Goal: Navigation & Orientation: Find specific page/section

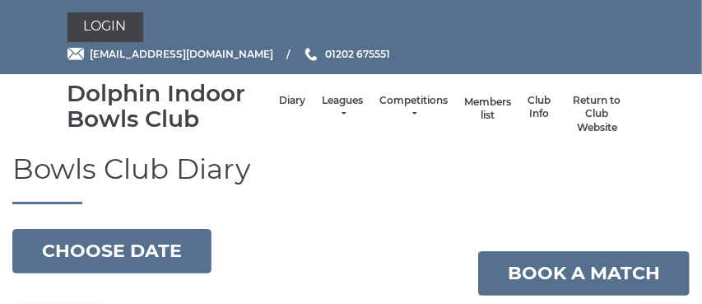
click at [489, 113] on link "Members list" at bounding box center [487, 108] width 47 height 27
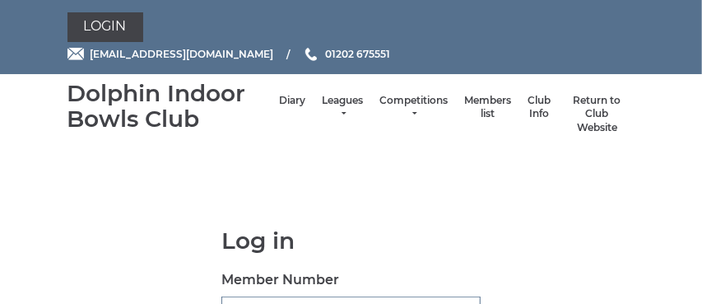
type input "2235"
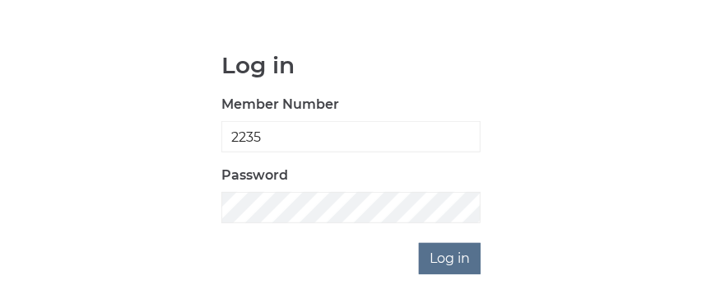
scroll to position [201, 0]
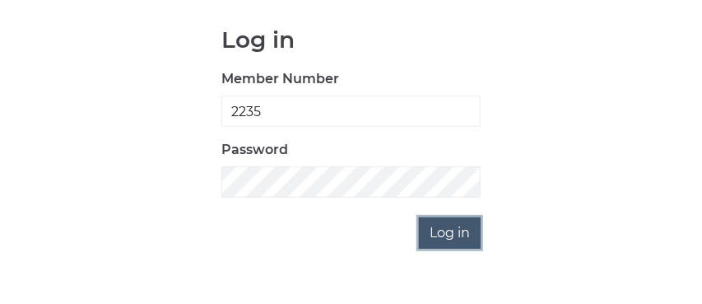
click at [451, 238] on input "Log in" at bounding box center [450, 232] width 62 height 31
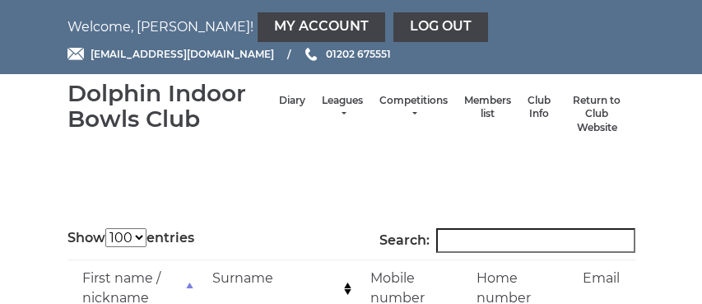
select select "100"
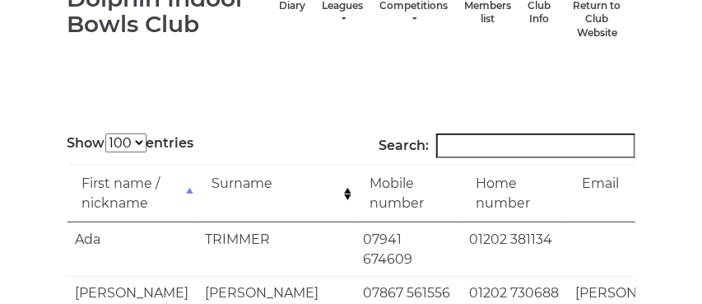
scroll to position [121, 0]
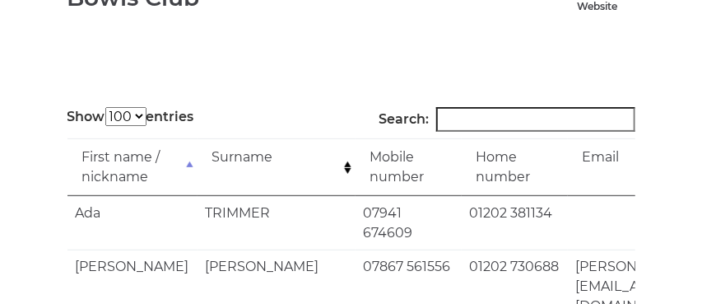
click at [472, 127] on input "Search:" at bounding box center [535, 119] width 199 height 25
click at [473, 123] on input "Search:" at bounding box center [535, 119] width 199 height 25
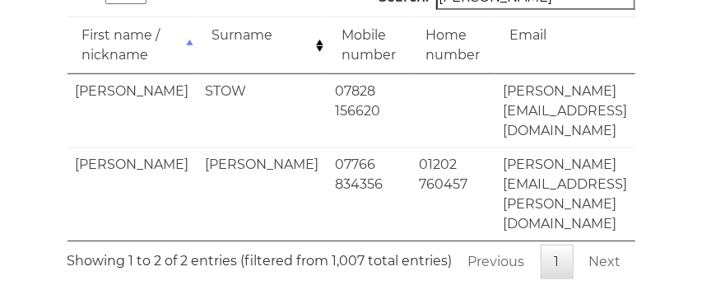
scroll to position [231, 0]
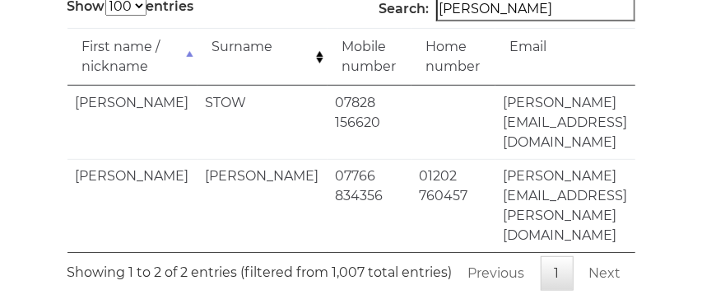
click at [488, 8] on input "Neil" at bounding box center [535, 9] width 199 height 25
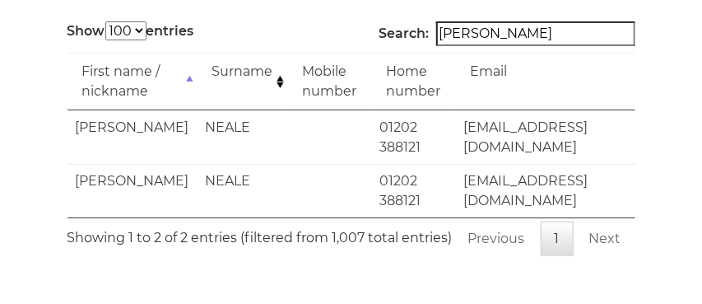
click at [490, 4] on body "Welcome, Joyce! My Account Log out reception@dolphinibc.com 01202 675551" at bounding box center [351, 71] width 702 height 556
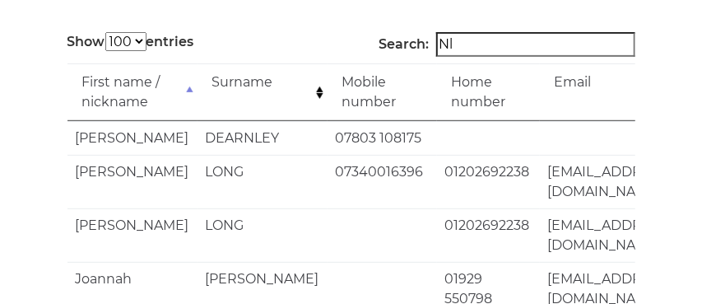
type input "l"
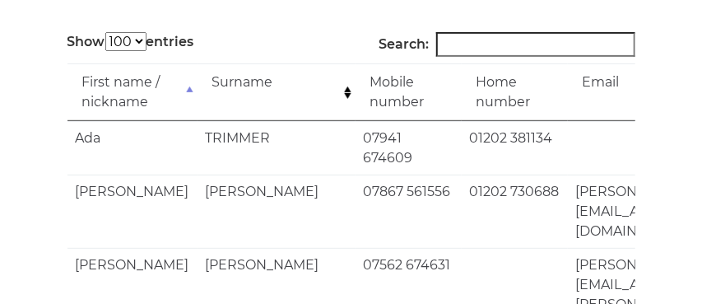
click at [568, 163] on td at bounding box center [638, 148] width 141 height 54
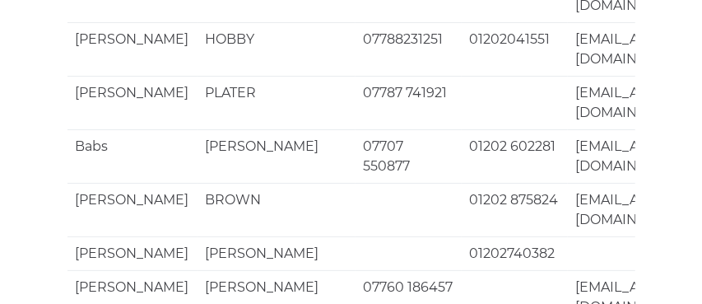
scroll to position [4180, 0]
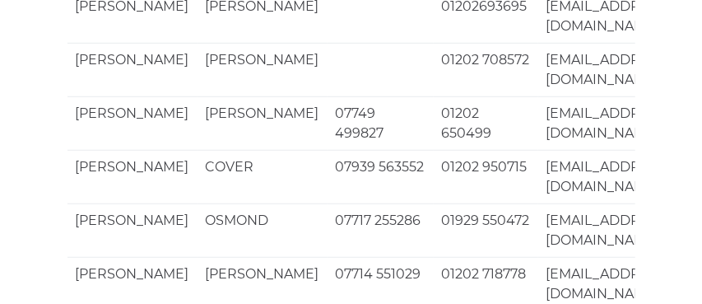
scroll to position [295, 0]
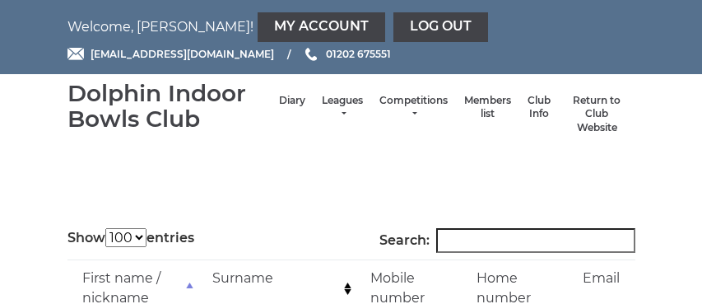
select select "100"
